Goal: Obtain resource: Obtain resource

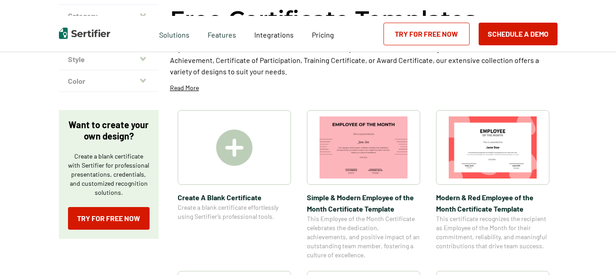
scroll to position [91, 0]
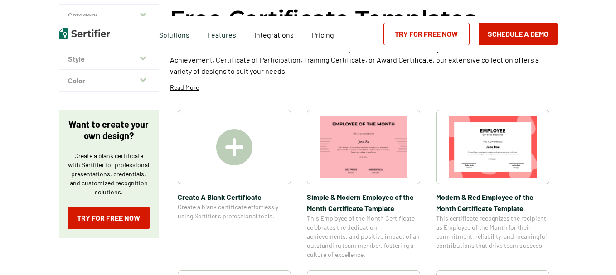
click at [490, 144] on img at bounding box center [493, 147] width 88 height 62
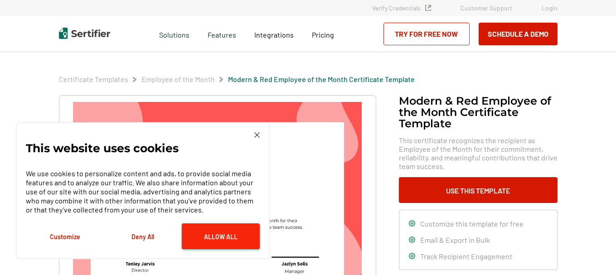
click at [210, 246] on button "Allow All" at bounding box center [221, 237] width 78 height 26
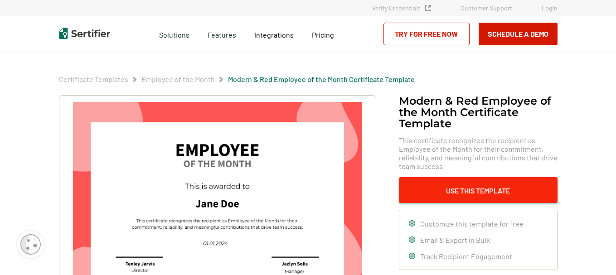
click at [421, 199] on button "Use This Template" at bounding box center [478, 190] width 159 height 26
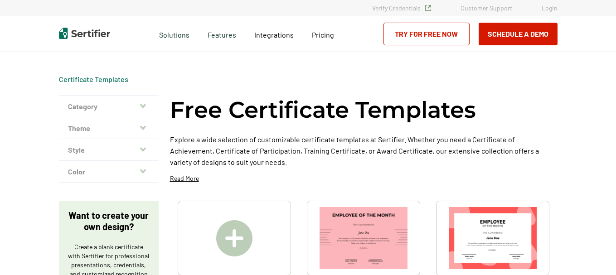
scroll to position [91, 0]
